Goal: Transaction & Acquisition: Purchase product/service

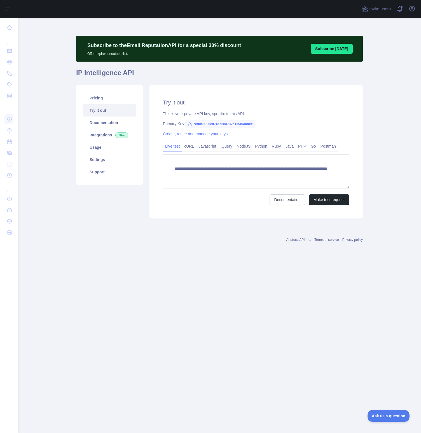
click at [416, 11] on div "Open user menu" at bounding box center [412, 9] width 9 height 10
click at [416, 10] on button "Open user menu" at bounding box center [412, 8] width 9 height 9
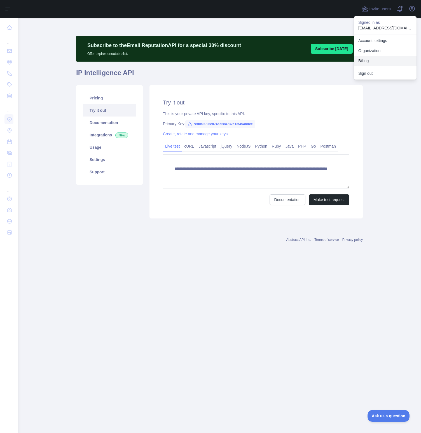
click at [375, 59] on button "Billing" at bounding box center [385, 61] width 63 height 10
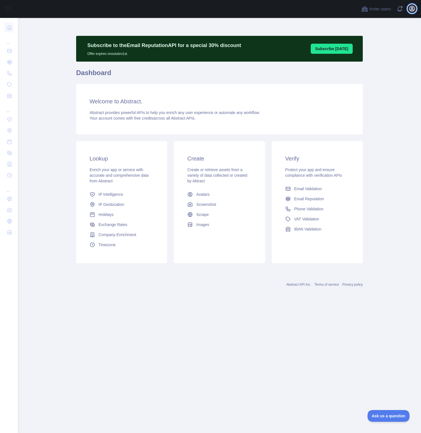
click at [410, 10] on icon "button" at bounding box center [412, 8] width 5 height 5
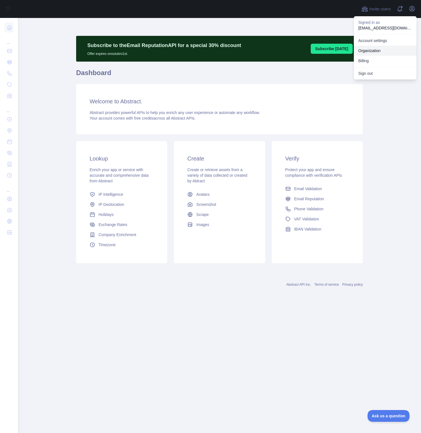
click at [375, 53] on link "Organization" at bounding box center [385, 51] width 63 height 10
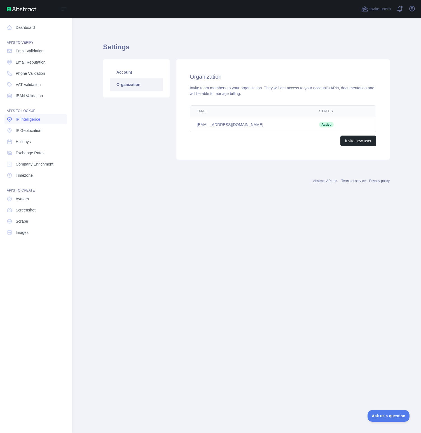
click at [37, 117] on span "IP Intelligence" at bounding box center [28, 120] width 25 height 6
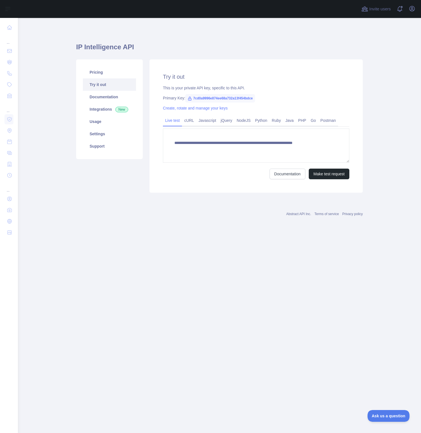
type textarea "**********"
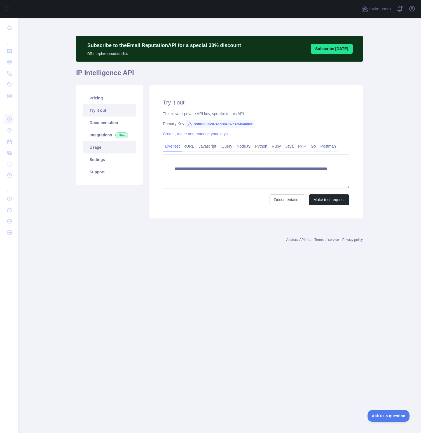
click at [103, 146] on link "Usage" at bounding box center [109, 147] width 53 height 12
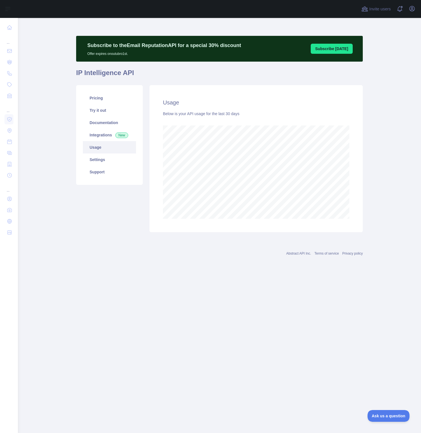
scroll to position [415, 403]
click at [105, 159] on link "Settings" at bounding box center [109, 159] width 53 height 12
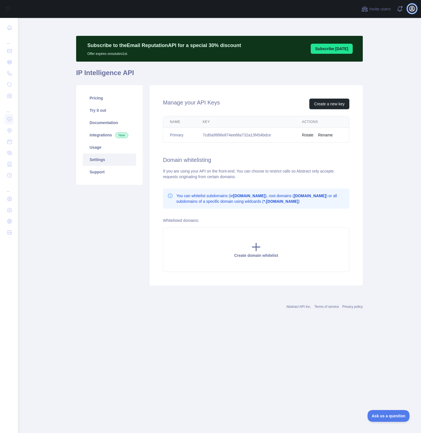
click at [409, 11] on icon "button" at bounding box center [412, 8] width 7 height 7
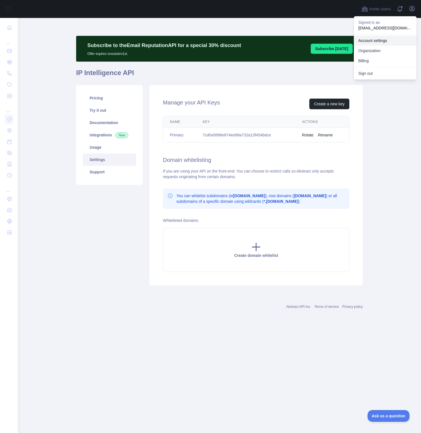
click at [398, 37] on link "Account settings" at bounding box center [385, 41] width 63 height 10
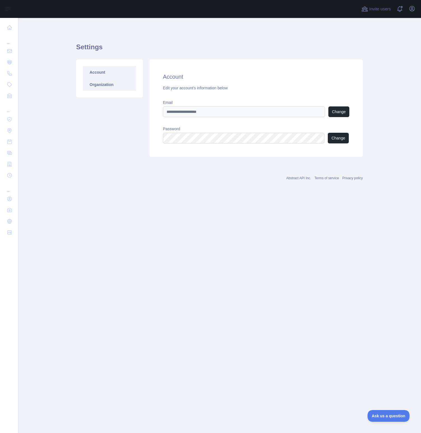
click at [103, 87] on link "Organization" at bounding box center [109, 84] width 53 height 12
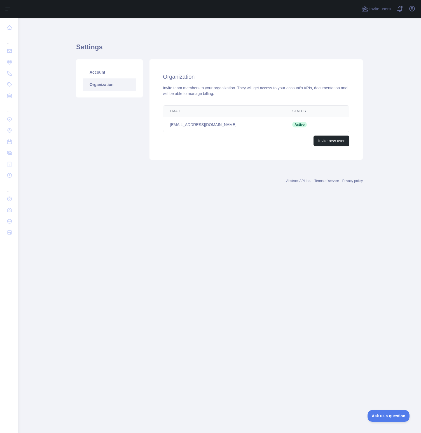
click at [418, 10] on div "Invite users View notifications Open user menu" at bounding box center [219, 9] width 403 height 18
click at [413, 10] on icon "button" at bounding box center [412, 8] width 7 height 7
click at [380, 60] on button "Billing" at bounding box center [385, 61] width 63 height 10
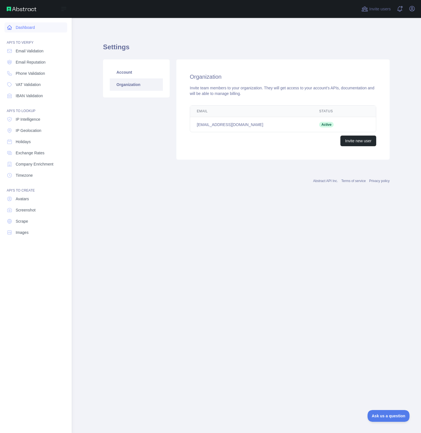
click at [20, 25] on link "Dashboard" at bounding box center [35, 27] width 63 height 10
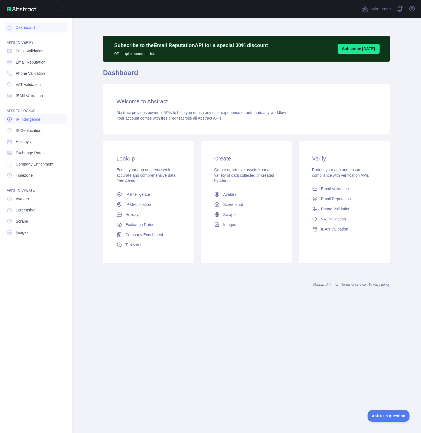
click at [32, 119] on span "IP Intelligence" at bounding box center [28, 120] width 25 height 6
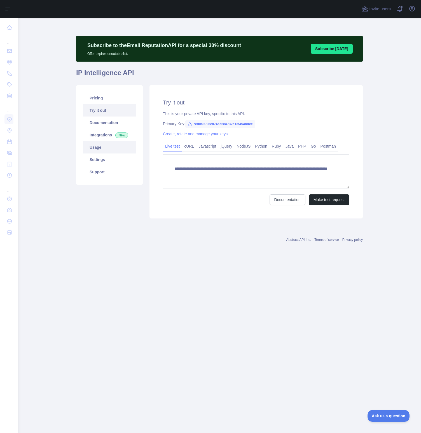
click at [99, 147] on link "Usage" at bounding box center [109, 147] width 53 height 12
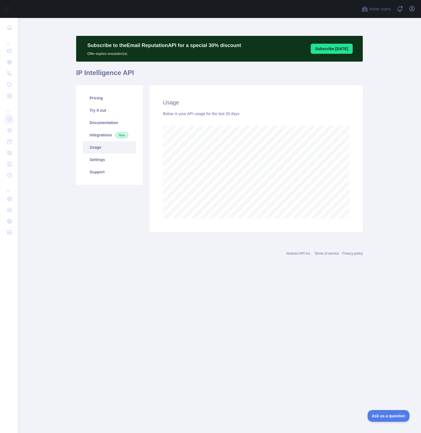
scroll to position [415, 403]
click at [116, 98] on link "Pricing" at bounding box center [109, 98] width 53 height 12
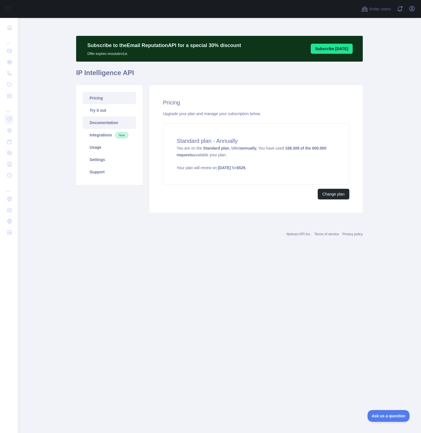
click at [117, 125] on link "Documentation" at bounding box center [109, 123] width 53 height 12
drag, startPoint x: 376, startPoint y: 32, endPoint x: 374, endPoint y: 22, distance: 9.7
click at [376, 32] on main "Subscribe to the Email Reputation API for a special 30 % discount Offer expires…" at bounding box center [219, 225] width 403 height 415
drag, startPoint x: 164, startPoint y: 102, endPoint x: 254, endPoint y: 115, distance: 90.9
click at [253, 116] on div "Pricing Upgrade your plan and manage your subscription below. Standard plan - A…" at bounding box center [256, 149] width 213 height 128
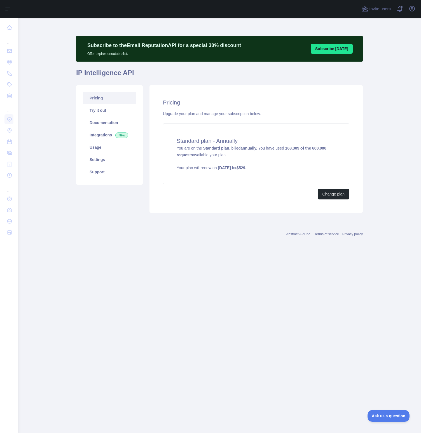
click at [284, 112] on div "Upgrade your plan and manage your subscription below." at bounding box center [256, 114] width 187 height 6
click at [405, 83] on main "Subscribe to the Email Reputation API for a special 30 % discount Offer expires…" at bounding box center [219, 225] width 403 height 415
click at [216, 151] on div "Standard plan - Annually You are on the Standard plan , billed annually. You ha…" at bounding box center [256, 153] width 187 height 61
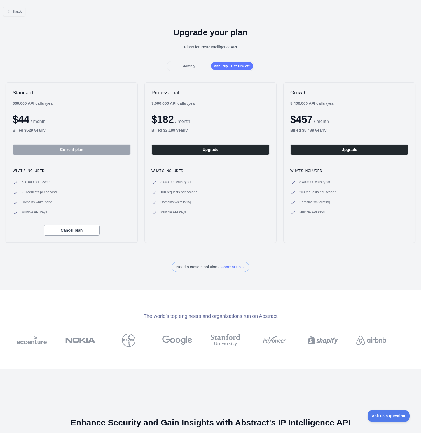
drag, startPoint x: 161, startPoint y: 25, endPoint x: 286, endPoint y: 56, distance: 128.7
click at [286, 56] on div "Upgrade your plan Plans for the IP Intelligence API" at bounding box center [210, 41] width 421 height 40
click at [286, 55] on div "Upgrade your plan Plans for the IP Intelligence API" at bounding box center [210, 41] width 421 height 40
drag, startPoint x: 13, startPoint y: 105, endPoint x: 68, endPoint y: 139, distance: 64.3
click at [68, 139] on div "Standard 600.000 API calls / year $ 44 / month Billed $ 529 yearly Current plan" at bounding box center [72, 122] width 132 height 79
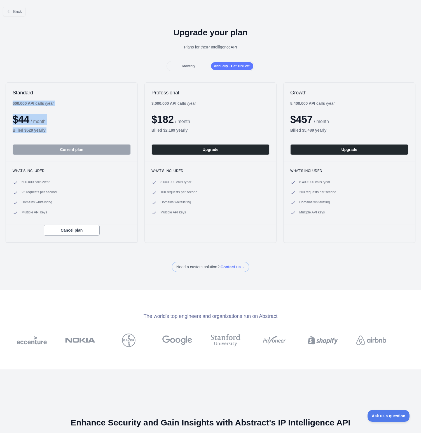
click at [66, 135] on div "Standard 600.000 API calls / year $ 44 / month Billed $ 529 yearly Current plan" at bounding box center [72, 122] width 132 height 79
drag, startPoint x: 42, startPoint y: 132, endPoint x: 8, endPoint y: 91, distance: 53.1
click at [8, 91] on div "Standard 600.000 API calls / year $ 44 / month Billed $ 529 yearly Current plan" at bounding box center [72, 122] width 132 height 79
click at [40, 91] on h2 "Standard" at bounding box center [72, 92] width 118 height 7
drag, startPoint x: 22, startPoint y: 182, endPoint x: 63, endPoint y: 212, distance: 50.5
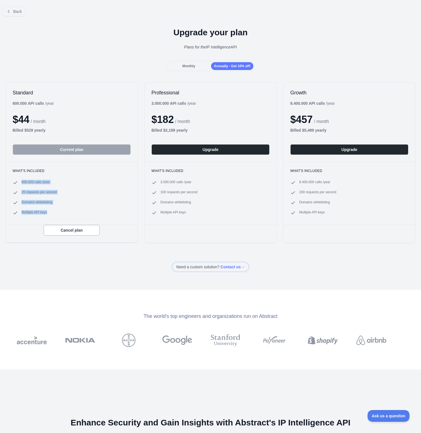
click at [63, 212] on ul "600.000 calls / year 25 requests per second Domains whitelisting Multiple API k…" at bounding box center [72, 198] width 118 height 36
click at [63, 212] on li "Multiple API keys" at bounding box center [72, 213] width 118 height 6
drag, startPoint x: 11, startPoint y: 86, endPoint x: 63, endPoint y: 114, distance: 58.8
click at [63, 115] on div "Standard 600.000 API calls / year $ 44 / month Billed $ 529 yearly Current plan" at bounding box center [72, 122] width 132 height 79
click at [63, 118] on div "$ 44 / month" at bounding box center [72, 119] width 118 height 11
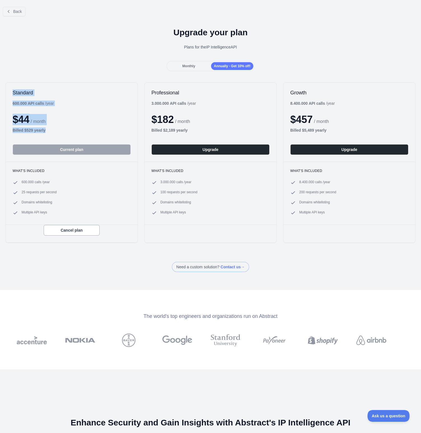
drag, startPoint x: 53, startPoint y: 130, endPoint x: 11, endPoint y: 88, distance: 59.8
click at [11, 88] on div "Standard 600.000 API calls / year $ 44 / month Billed $ 529 yearly Current plan" at bounding box center [72, 122] width 132 height 79
click at [12, 88] on div "Standard 600.000 API calls / year $ 44 / month Billed $ 529 yearly Current plan" at bounding box center [72, 122] width 132 height 79
drag, startPoint x: 13, startPoint y: 91, endPoint x: 65, endPoint y: 138, distance: 69.8
click at [65, 138] on div "Standard 600.000 API calls / year $ 44 / month Billed $ 529 yearly Current plan" at bounding box center [72, 122] width 132 height 79
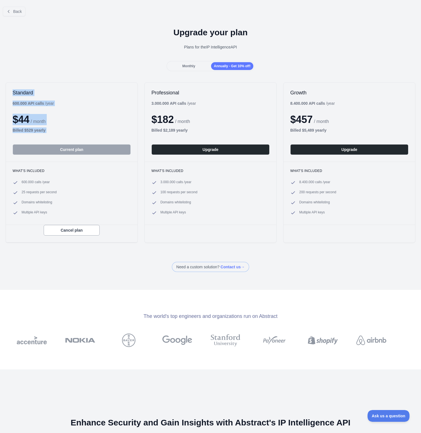
click at [71, 131] on div "Billed $ 529 yearly" at bounding box center [72, 130] width 118 height 6
drag, startPoint x: 18, startPoint y: 192, endPoint x: 75, endPoint y: 190, distance: 57.2
click at [76, 189] on ul "600.000 calls / year 25 requests per second Domains whitelisting Multiple API k…" at bounding box center [72, 198] width 118 height 36
click at [60, 190] on li "25 requests per second" at bounding box center [72, 193] width 118 height 6
click at [170, 34] on h1 "Upgrade your plan" at bounding box center [210, 32] width 412 height 10
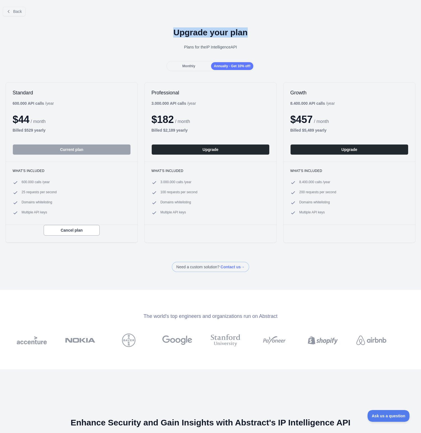
drag, startPoint x: 155, startPoint y: 29, endPoint x: 297, endPoint y: 32, distance: 141.8
click at [297, 32] on h1 "Upgrade your plan" at bounding box center [210, 32] width 412 height 10
click at [337, 32] on h1 "Upgrade your plan" at bounding box center [210, 32] width 412 height 10
click at [329, 53] on div "Upgrade your plan Plans for the IP Intelligence API" at bounding box center [210, 41] width 421 height 40
drag, startPoint x: 146, startPoint y: 31, endPoint x: 239, endPoint y: 35, distance: 93.4
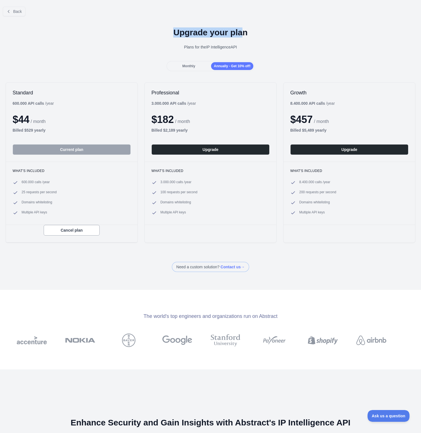
click at [239, 35] on h1 "Upgrade your plan" at bounding box center [210, 32] width 412 height 10
drag, startPoint x: 280, startPoint y: 39, endPoint x: 276, endPoint y: 40, distance: 4.0
click at [278, 39] on div "Upgrade your plan Plans for the IP Intelligence API" at bounding box center [210, 41] width 421 height 40
drag, startPoint x: 239, startPoint y: 45, endPoint x: 145, endPoint y: 22, distance: 96.7
click at [145, 22] on div "Upgrade your plan Plans for the IP Intelligence API" at bounding box center [210, 41] width 421 height 40
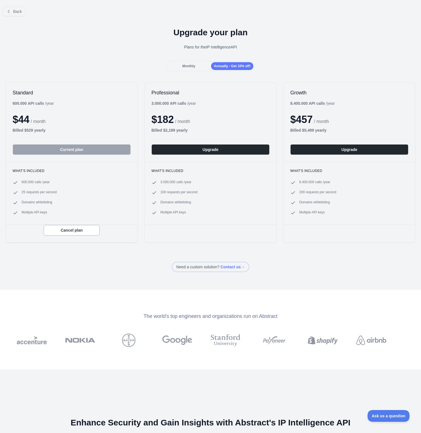
drag, startPoint x: 301, startPoint y: 34, endPoint x: 296, endPoint y: 36, distance: 5.0
click at [301, 34] on h1 "Upgrade your plan" at bounding box center [210, 32] width 412 height 10
drag, startPoint x: 238, startPoint y: 47, endPoint x: 148, endPoint y: 25, distance: 92.0
click at [148, 25] on div "Upgrade your plan Plans for the IP Intelligence API" at bounding box center [210, 41] width 421 height 40
click at [173, 32] on h1 "Upgrade your plan" at bounding box center [210, 32] width 412 height 10
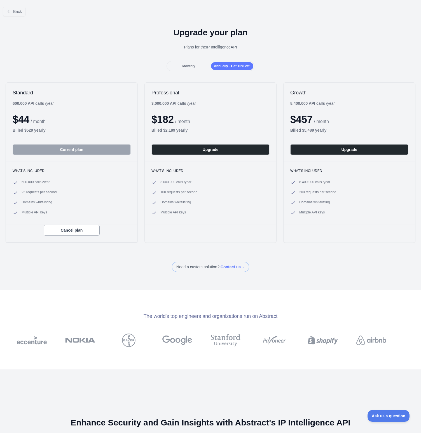
click at [94, 42] on div "Upgrade your plan Plans for the IP Intelligence API" at bounding box center [210, 41] width 421 height 40
click at [19, 14] on button "Back" at bounding box center [14, 12] width 23 height 10
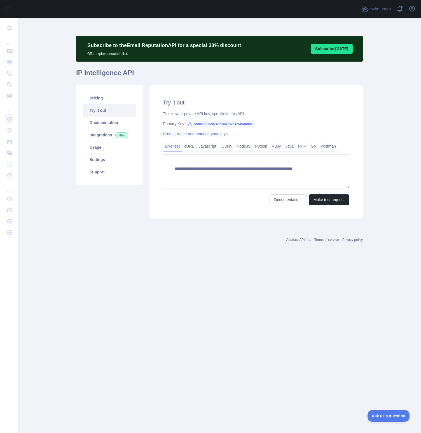
type textarea "**********"
click at [189, 147] on link "cURL" at bounding box center [189, 146] width 14 height 9
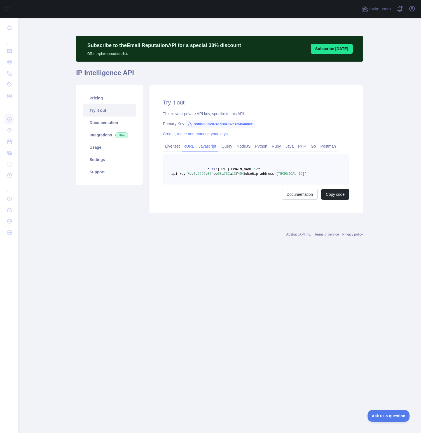
click at [213, 146] on link "Javascript" at bounding box center [207, 146] width 22 height 9
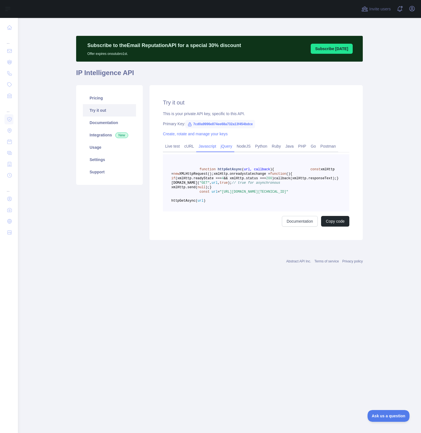
click at [232, 147] on link "jQuery" at bounding box center [226, 146] width 16 height 9
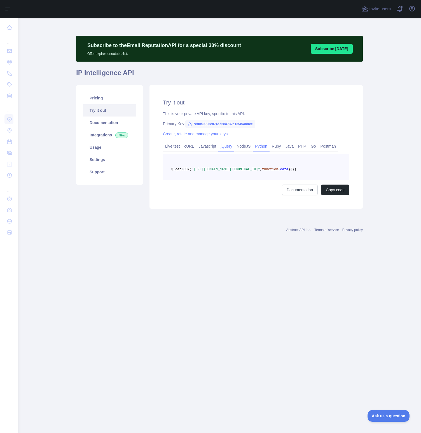
drag, startPoint x: 242, startPoint y: 145, endPoint x: 262, endPoint y: 146, distance: 20.2
click at [242, 145] on link "NodeJS" at bounding box center [243, 146] width 18 height 9
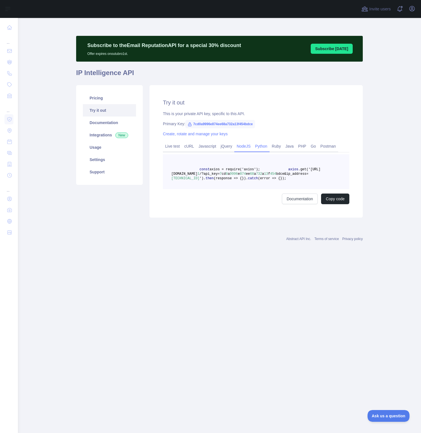
click at [270, 146] on link "Python" at bounding box center [261, 146] width 17 height 9
click at [280, 146] on link "Ruby" at bounding box center [277, 146] width 14 height 9
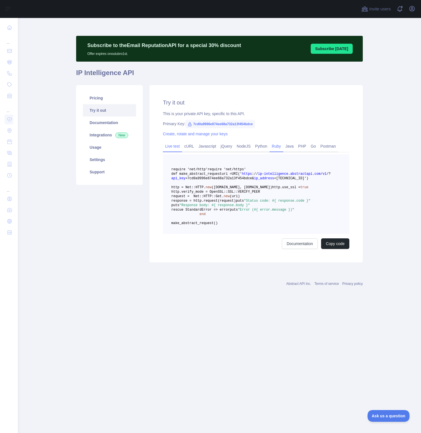
click at [170, 147] on link "Live test" at bounding box center [172, 146] width 19 height 9
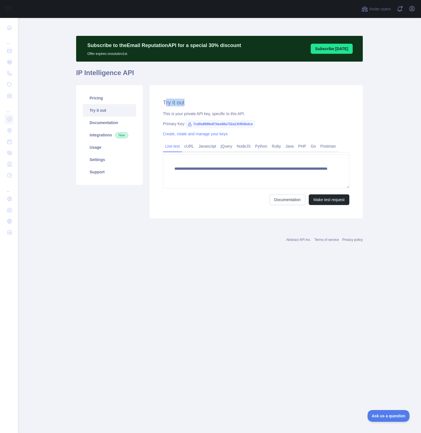
drag, startPoint x: 172, startPoint y: 102, endPoint x: 224, endPoint y: 104, distance: 51.3
click at [223, 104] on h2 "Try it out" at bounding box center [256, 103] width 187 height 8
click at [224, 104] on h2 "Try it out" at bounding box center [256, 103] width 187 height 8
